Goal: Task Accomplishment & Management: Manage account settings

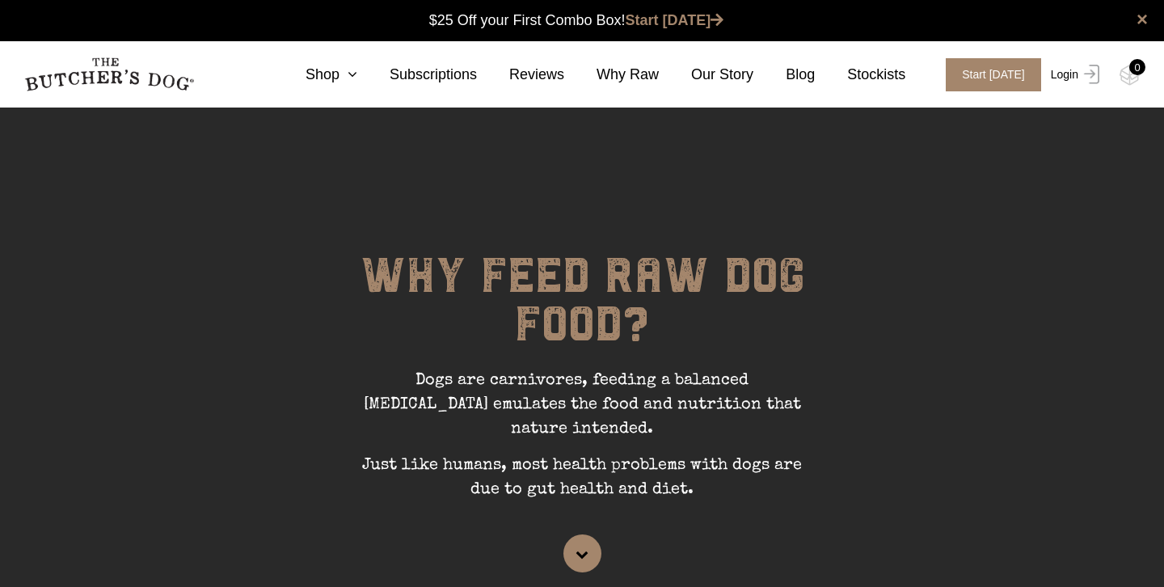
click at [1064, 73] on link "Login" at bounding box center [1073, 74] width 53 height 33
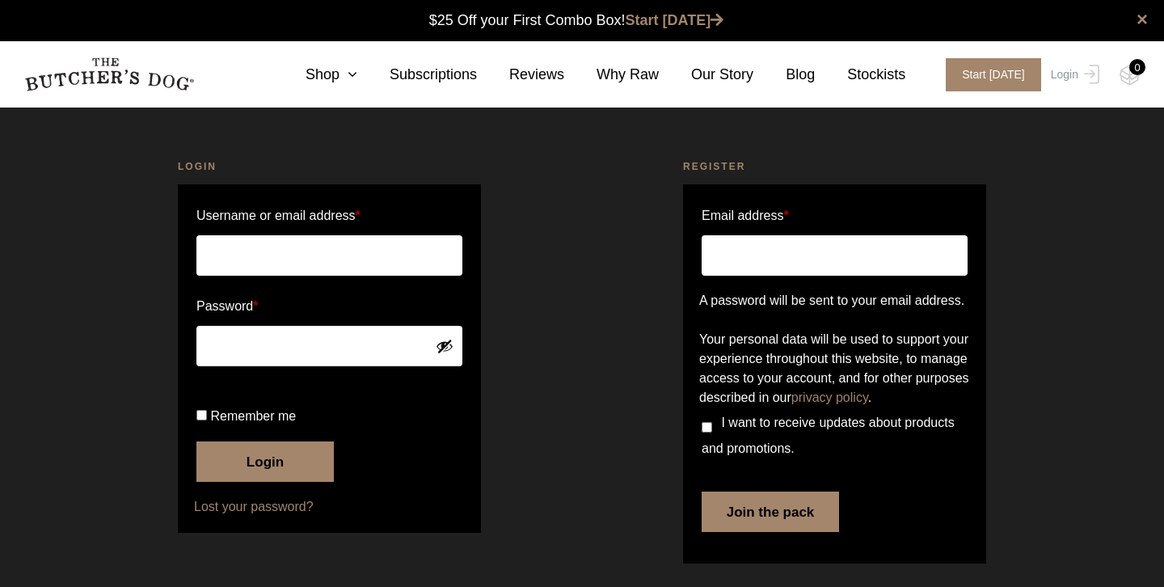
scroll to position [1, 0]
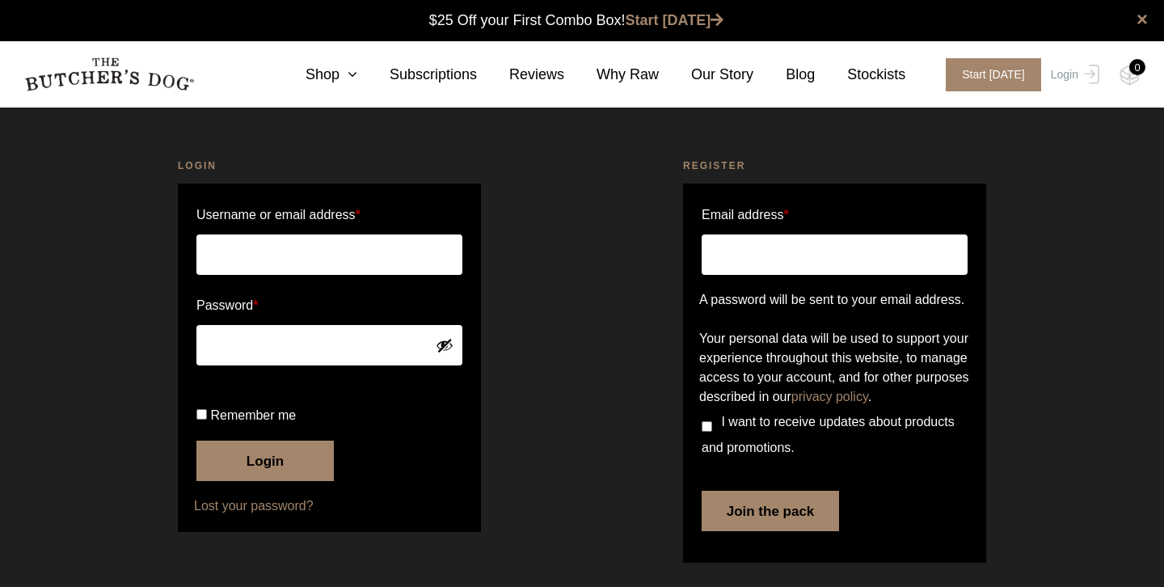
click at [259, 259] on input "Username or email address *" at bounding box center [329, 254] width 266 height 40
type input "[EMAIL_ADDRESS][DOMAIN_NAME]"
click at [196, 440] on button "Login" at bounding box center [264, 460] width 137 height 40
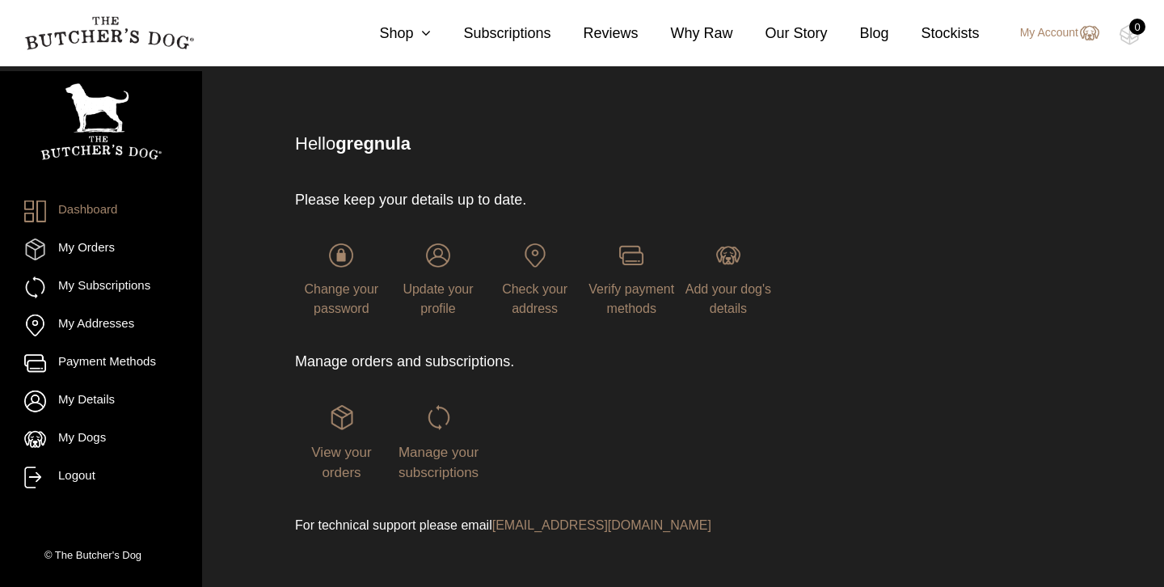
scroll to position [63, 0]
click at [113, 285] on link "My Subscriptions" at bounding box center [101, 287] width 154 height 22
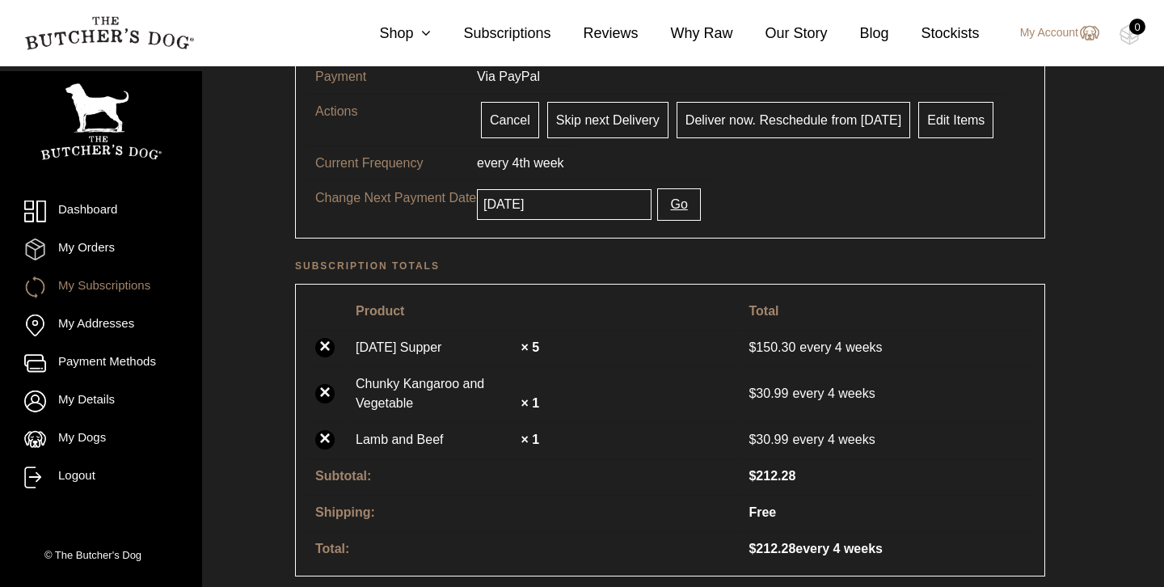
scroll to position [277, 0]
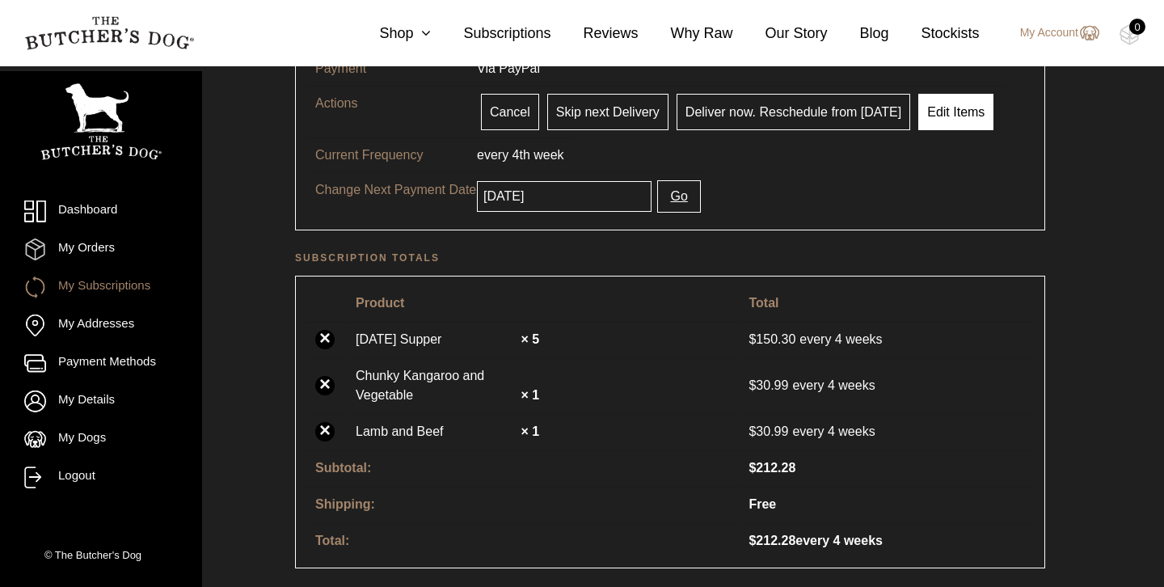
click at [943, 108] on link "Edit Items" at bounding box center [955, 112] width 75 height 36
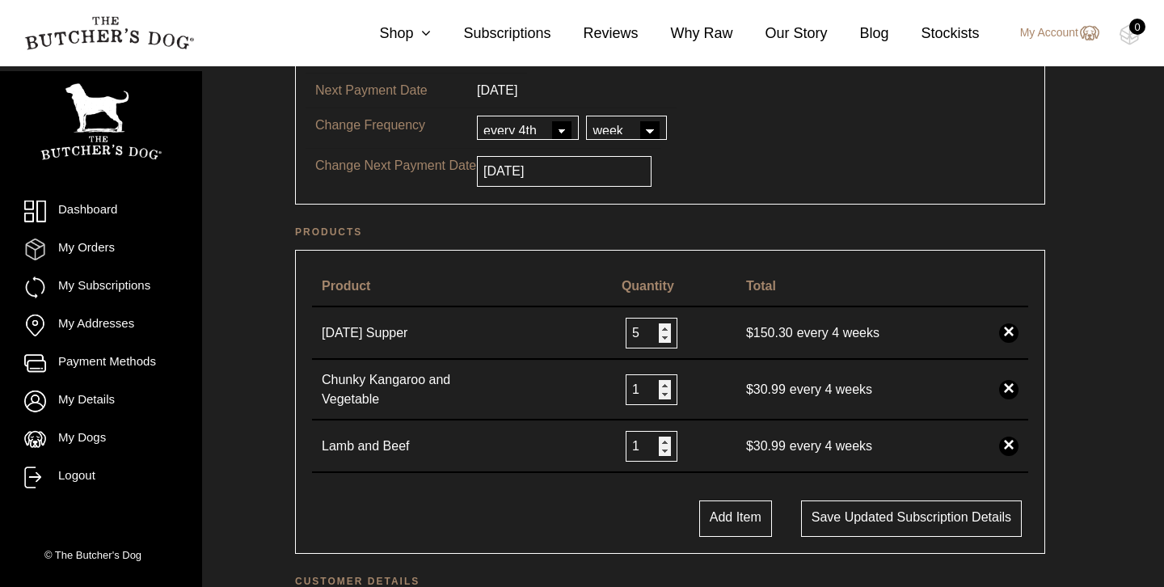
scroll to position [225, 0]
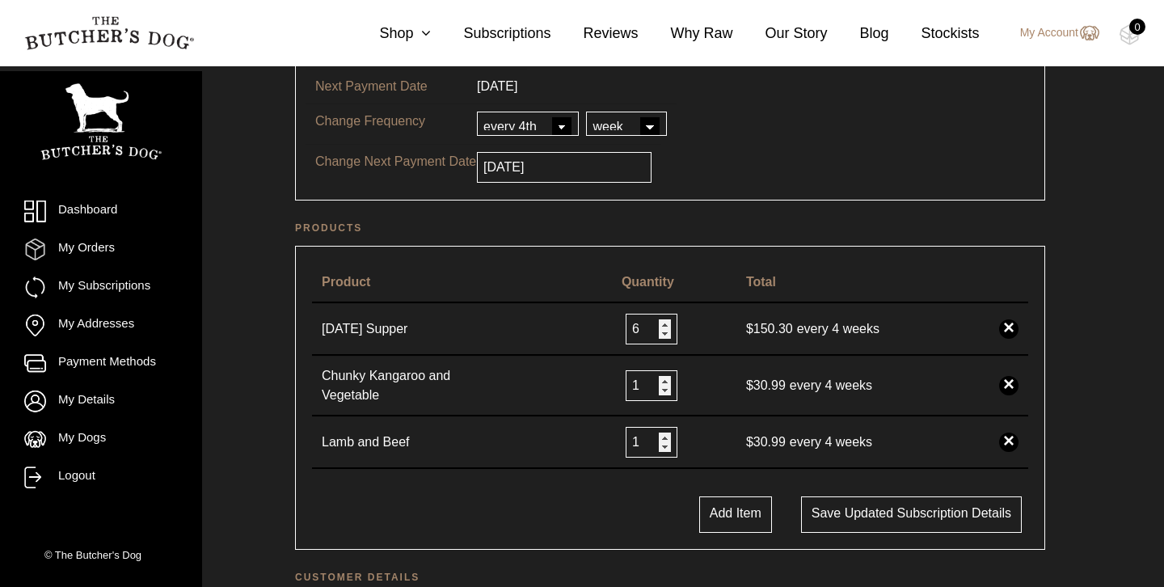
type input "6"
click at [662, 323] on input "6" at bounding box center [652, 329] width 52 height 31
click at [717, 519] on button "Add Item" at bounding box center [735, 514] width 73 height 36
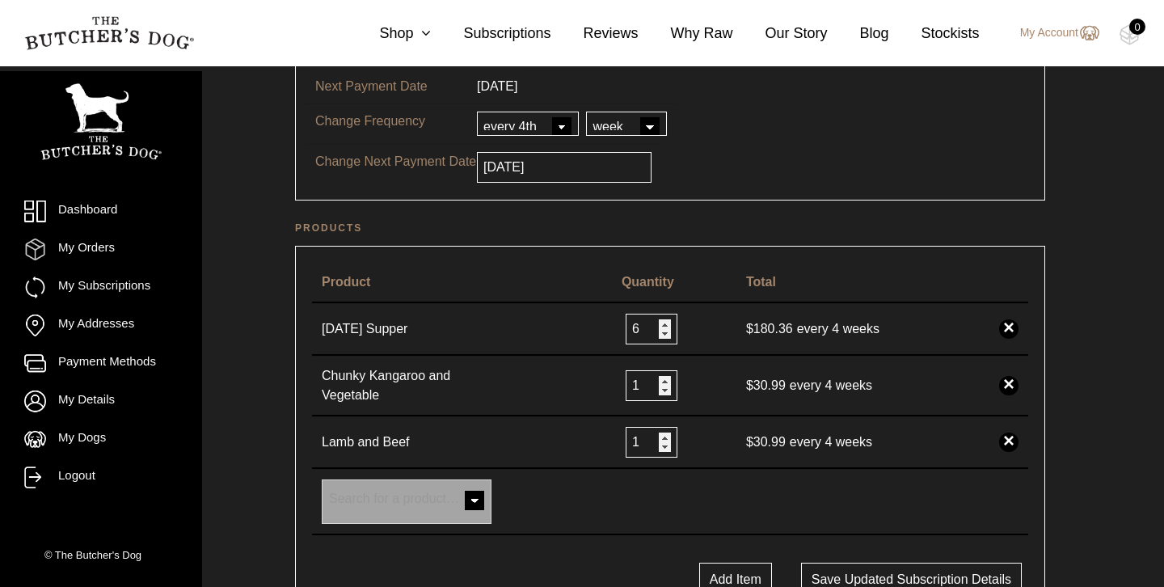
click at [473, 500] on span at bounding box center [474, 502] width 32 height 32
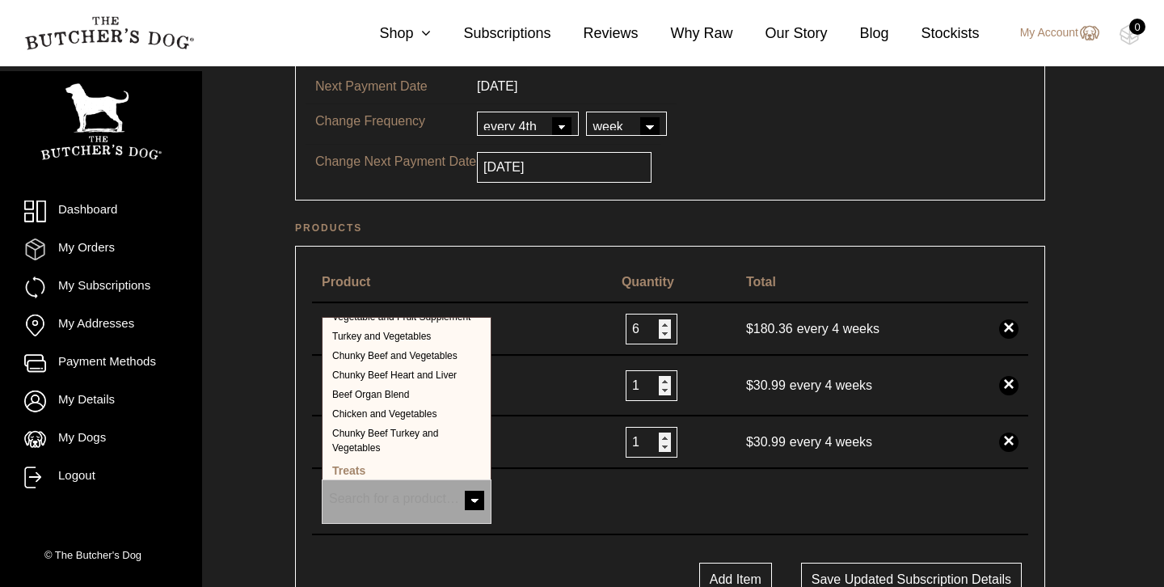
scroll to position [363, 0]
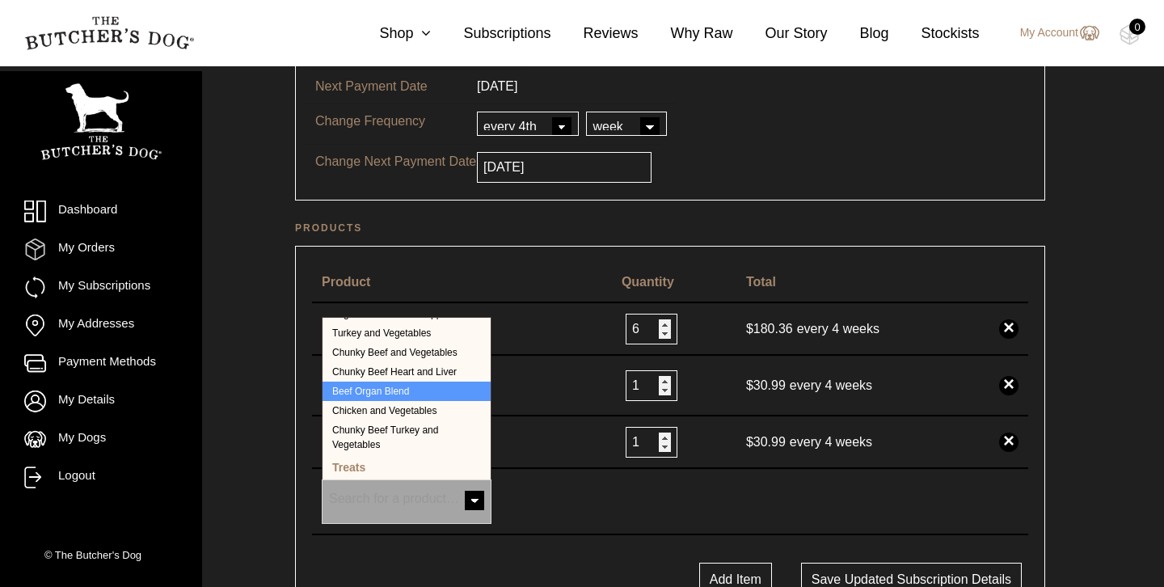
select select "232"
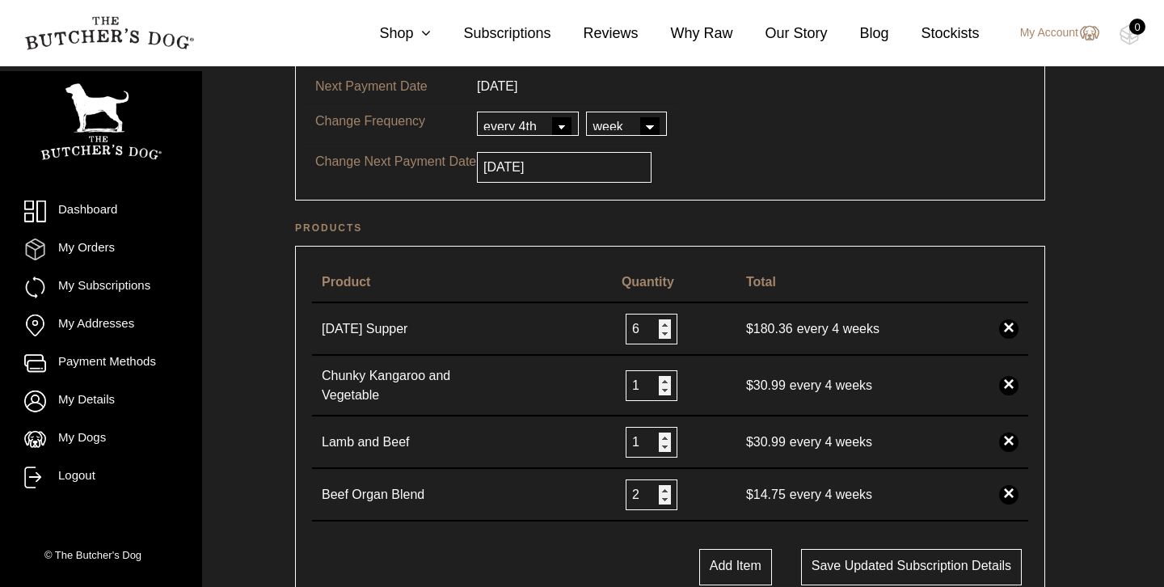
type input "2"
click at [661, 489] on input "2" at bounding box center [652, 494] width 52 height 31
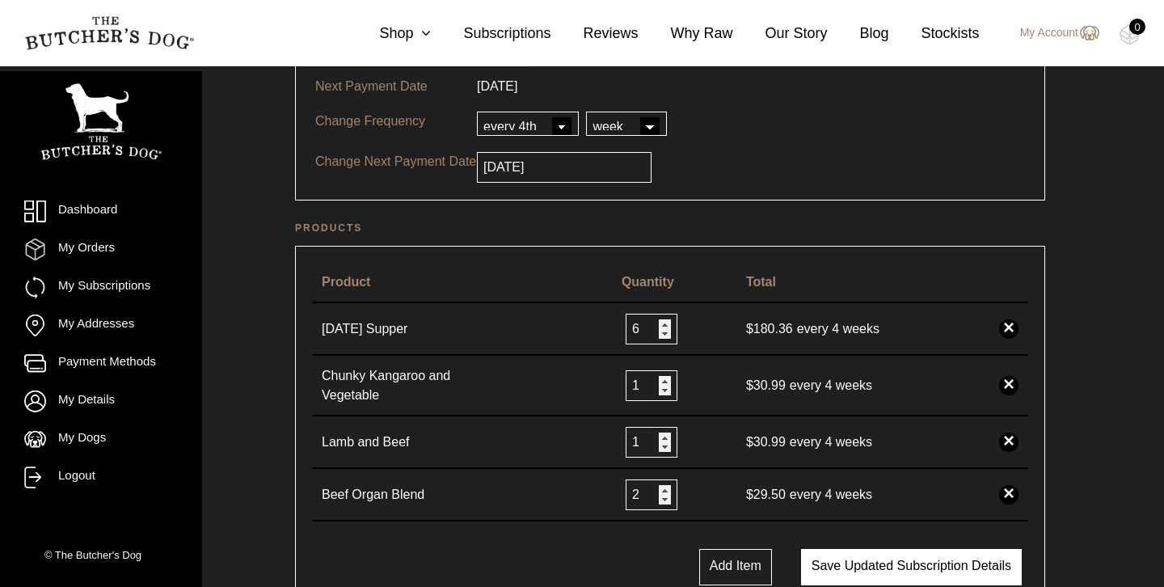
click at [908, 562] on button "Save updated subscription details" at bounding box center [911, 567] width 221 height 36
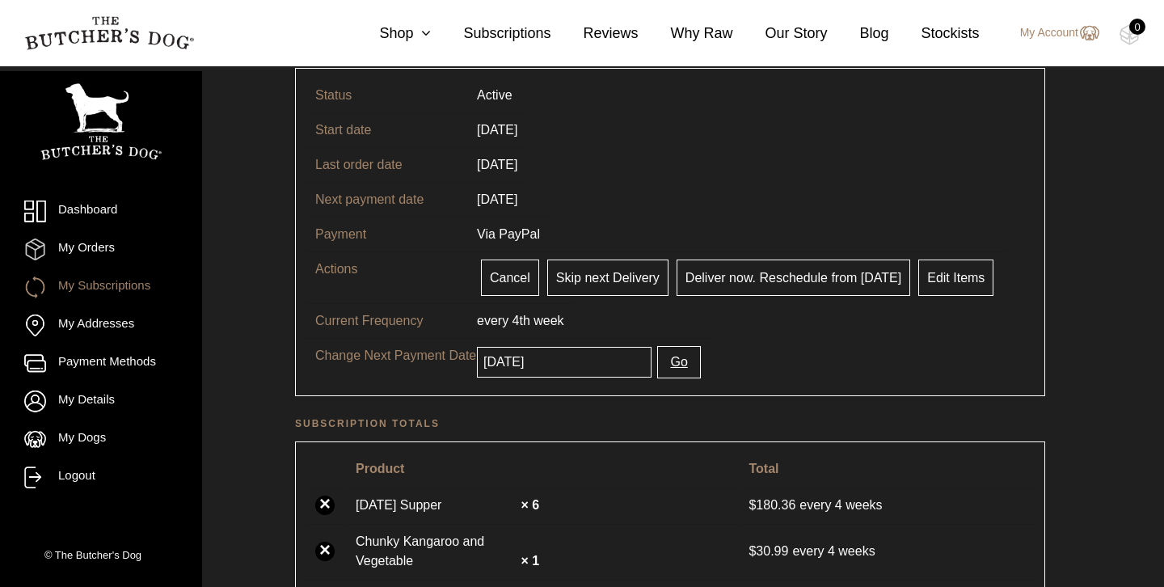
scroll to position [258, 0]
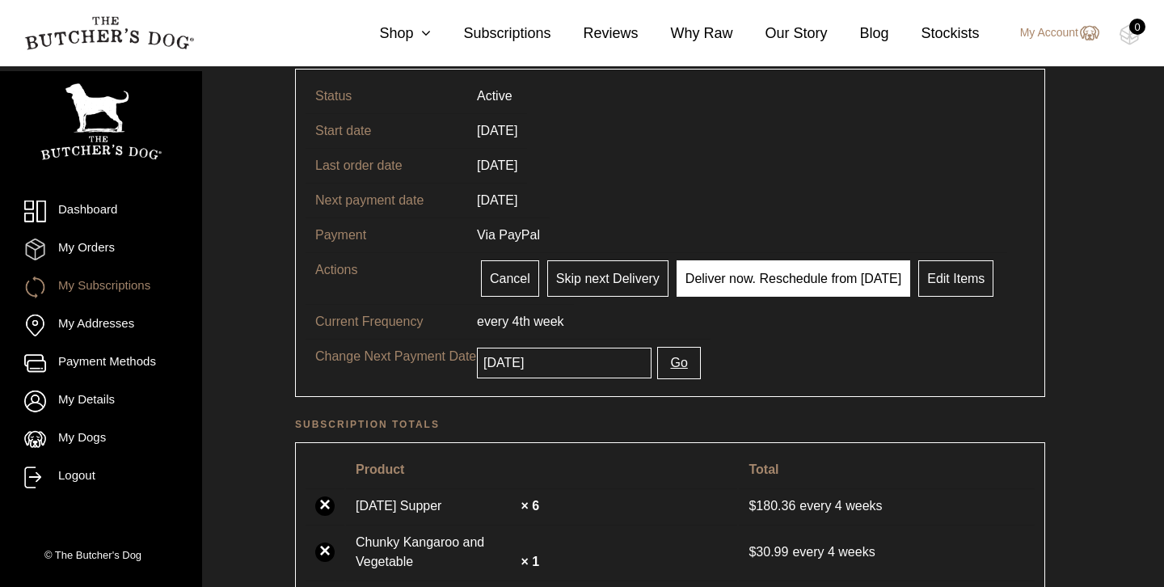
click at [741, 276] on link "Deliver now. Reschedule from [DATE]" at bounding box center [794, 278] width 234 height 36
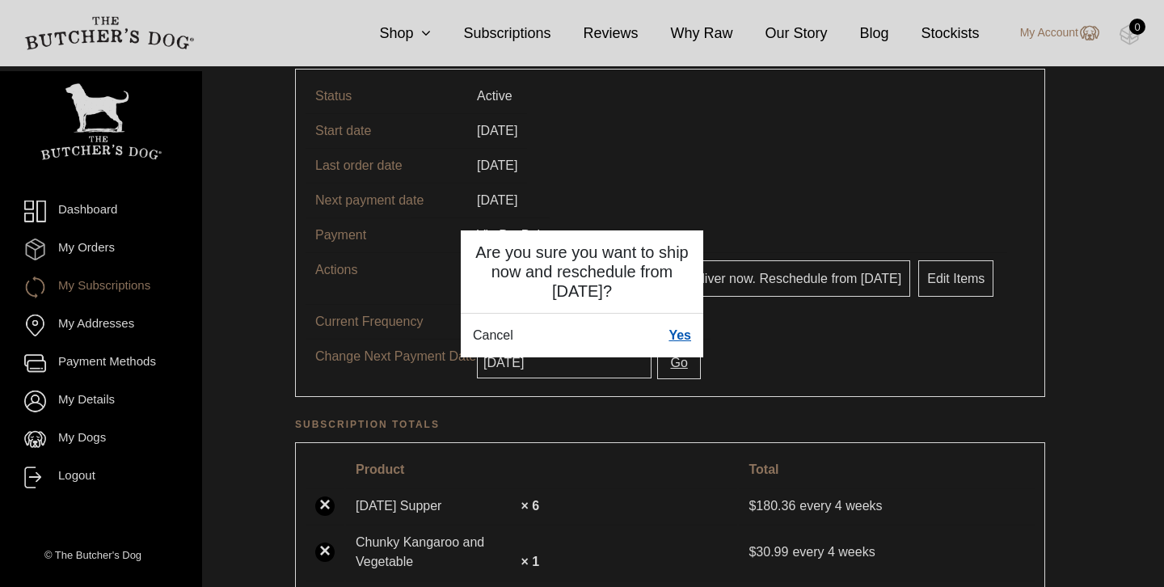
click at [689, 335] on link "Yes" at bounding box center [679, 335] width 23 height 19
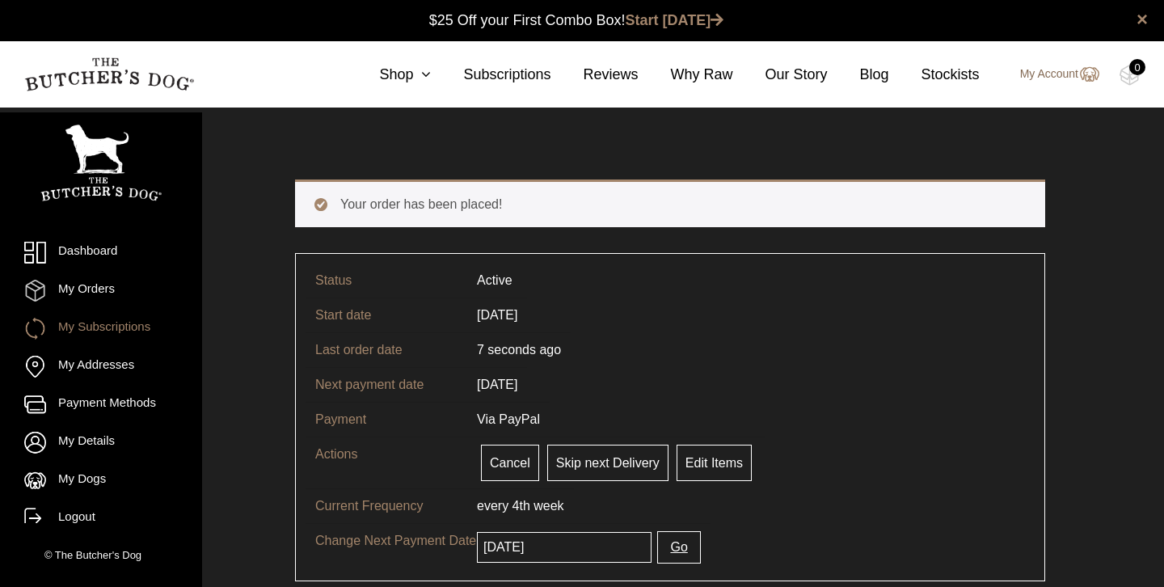
click at [1070, 75] on link "My Account" at bounding box center [1051, 74] width 95 height 19
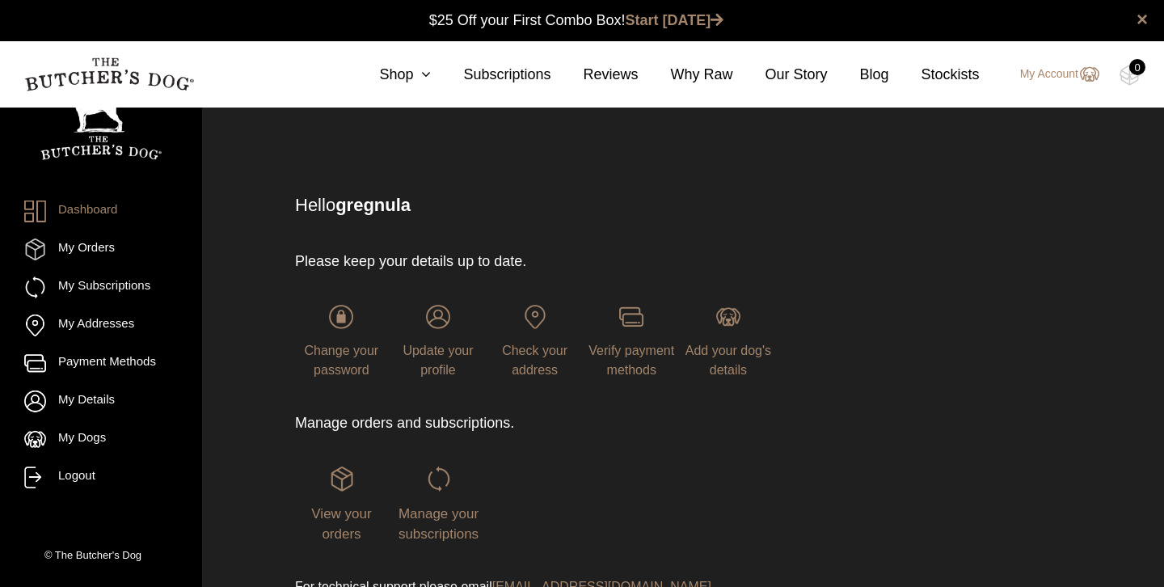
scroll to position [1, 0]
click at [74, 470] on link "Logout" at bounding box center [101, 477] width 154 height 22
